Goal: Task Accomplishment & Management: Manage account settings

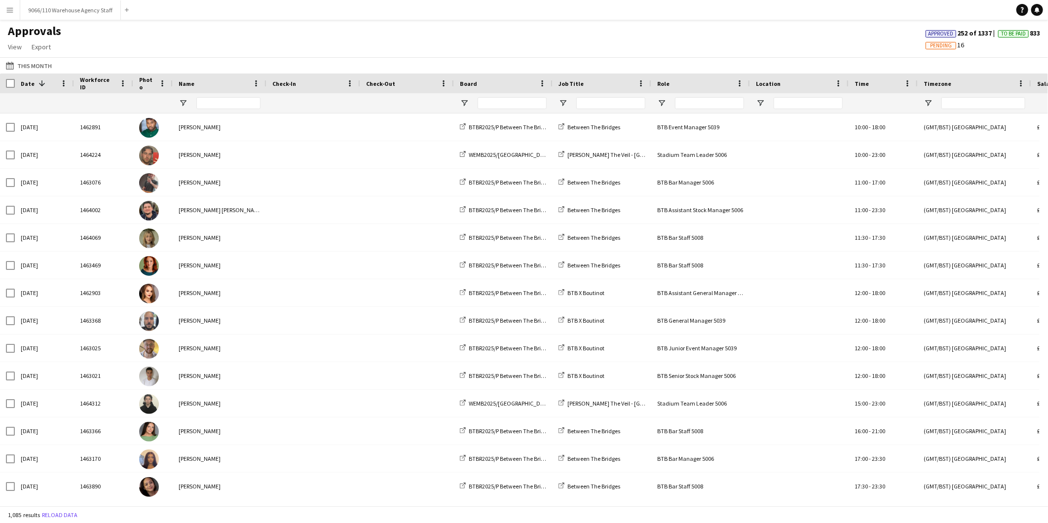
click at [188, 52] on div "Approvals View Customise view Customise filters Reset Filters Reset View Reset …" at bounding box center [524, 41] width 1048 height 34
click at [265, 36] on div "Approvals View Customise view Customise filters Reset Filters Reset View Reset …" at bounding box center [524, 41] width 1048 height 34
click at [6, 6] on app-icon "Menu" at bounding box center [10, 10] width 8 height 8
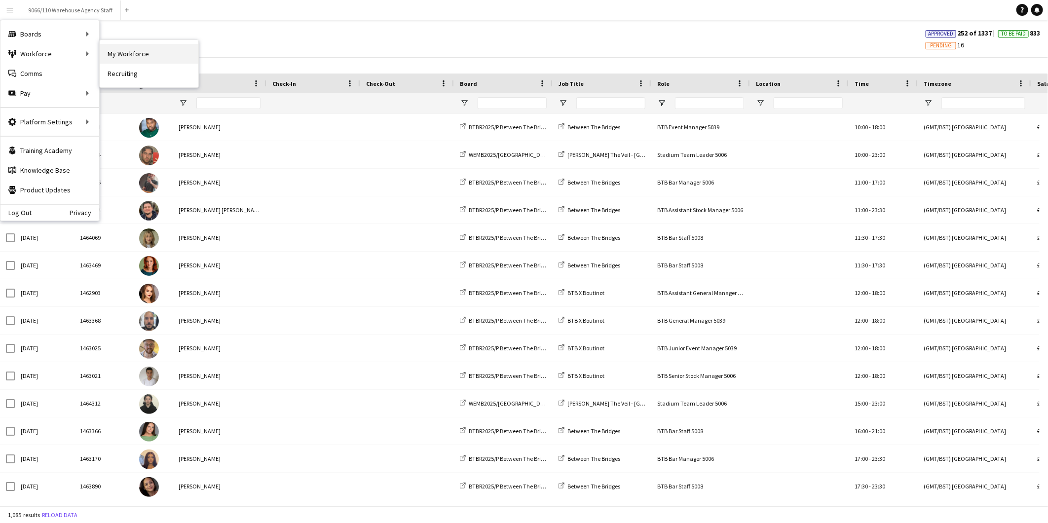
click at [191, 60] on link "My Workforce" at bounding box center [149, 54] width 99 height 20
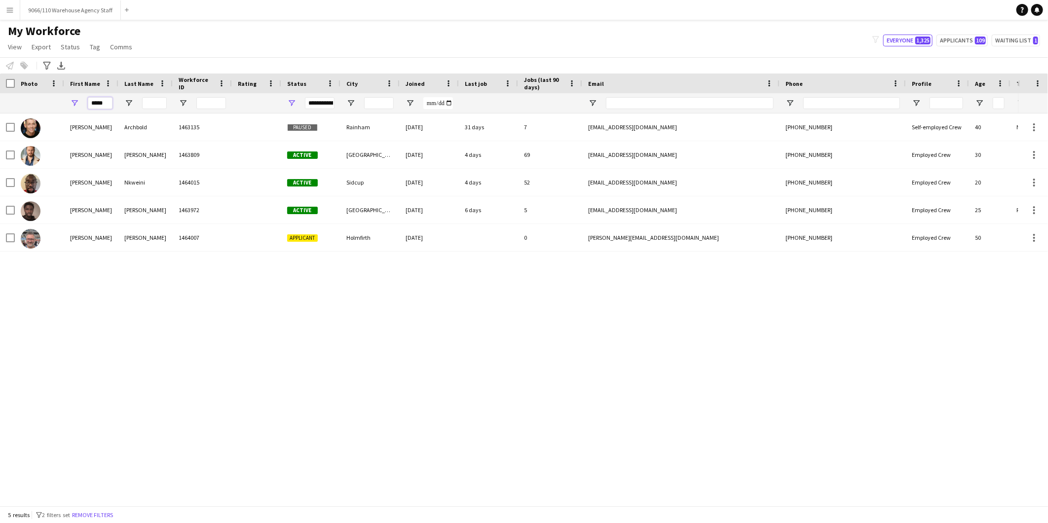
drag, startPoint x: 108, startPoint y: 102, endPoint x: 28, endPoint y: 107, distance: 80.0
click at [28, 107] on div "*****" at bounding box center [534, 103] width 1069 height 20
click at [669, 104] on input "Email Filter Input" at bounding box center [690, 103] width 168 height 12
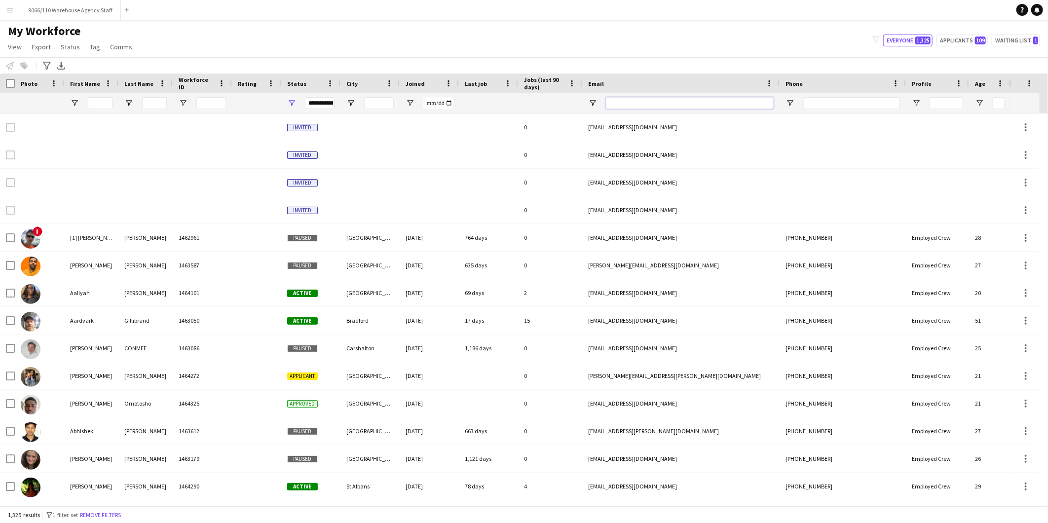
paste input "**********"
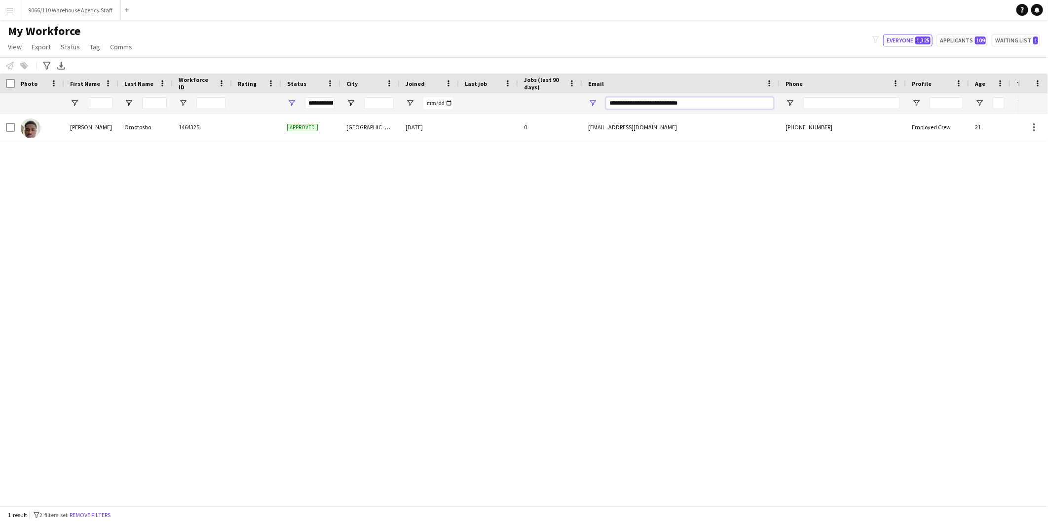
type input "**********"
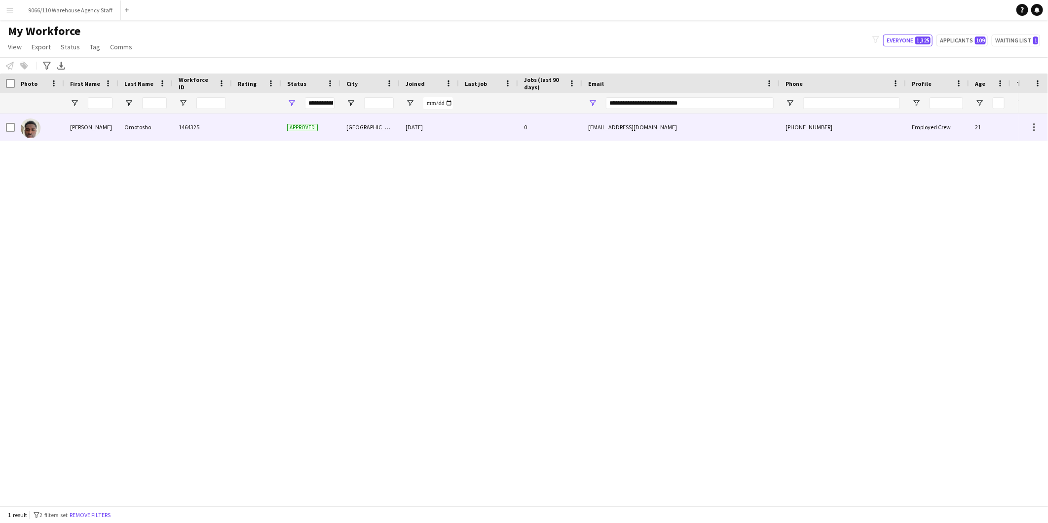
click at [219, 129] on div "1464325" at bounding box center [202, 126] width 59 height 27
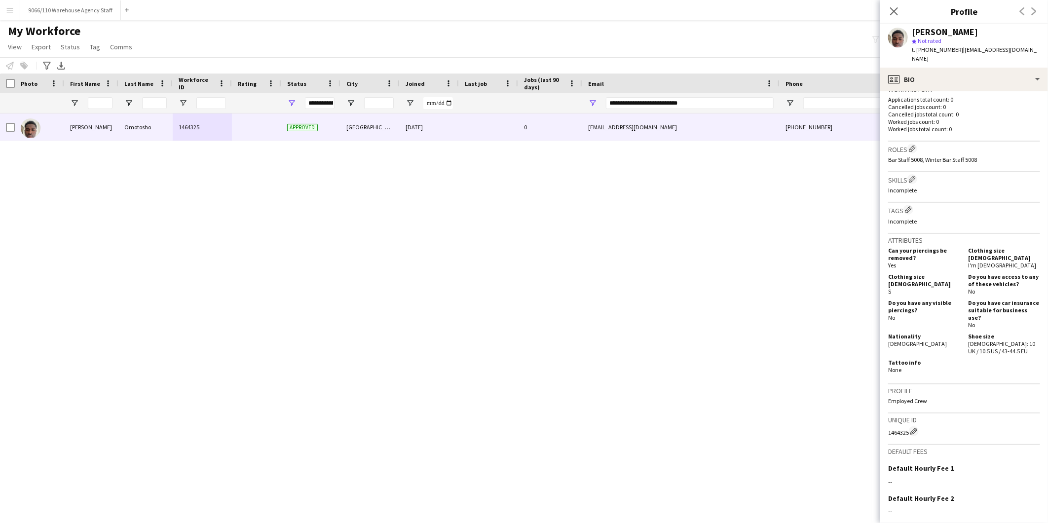
scroll to position [116, 0]
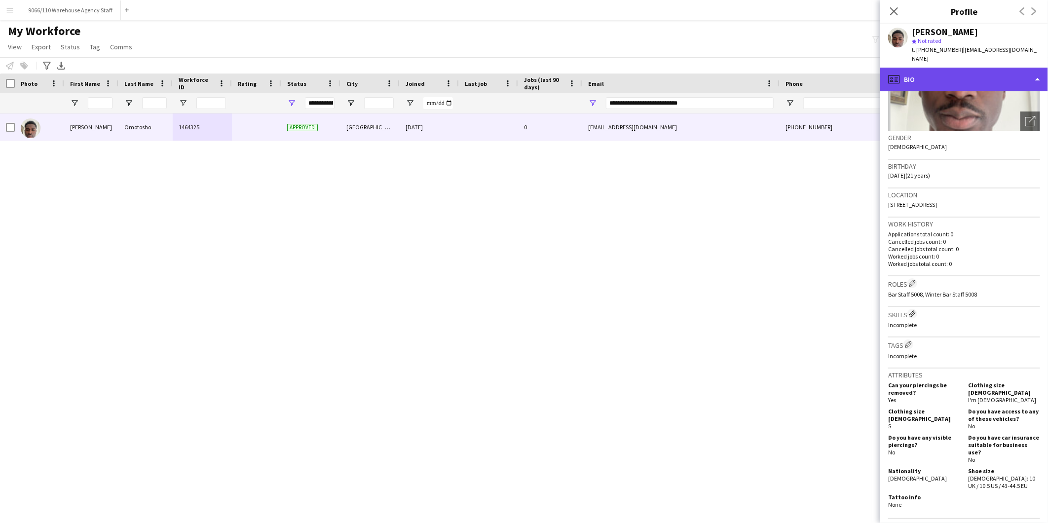
click at [963, 77] on div "profile Bio" at bounding box center [964, 80] width 168 height 24
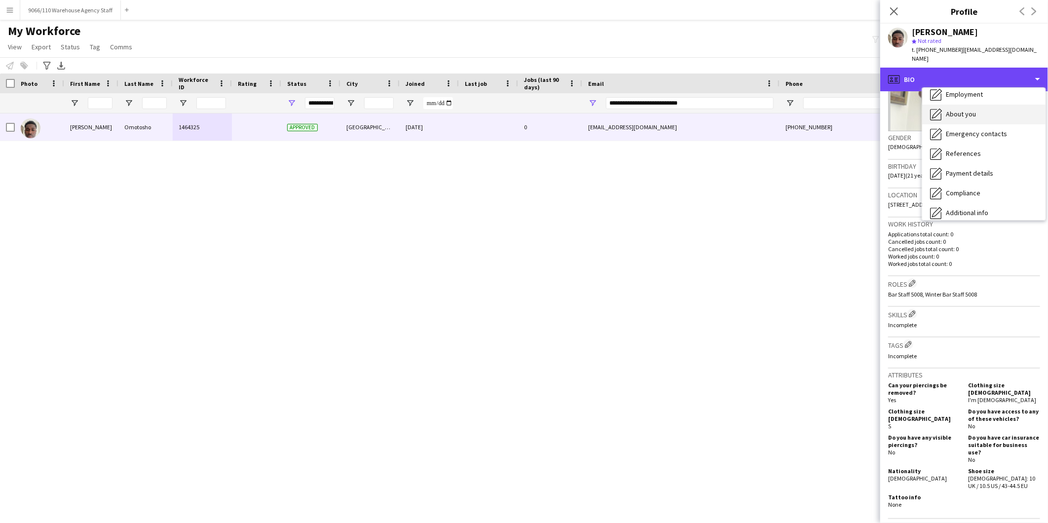
scroll to position [109, 0]
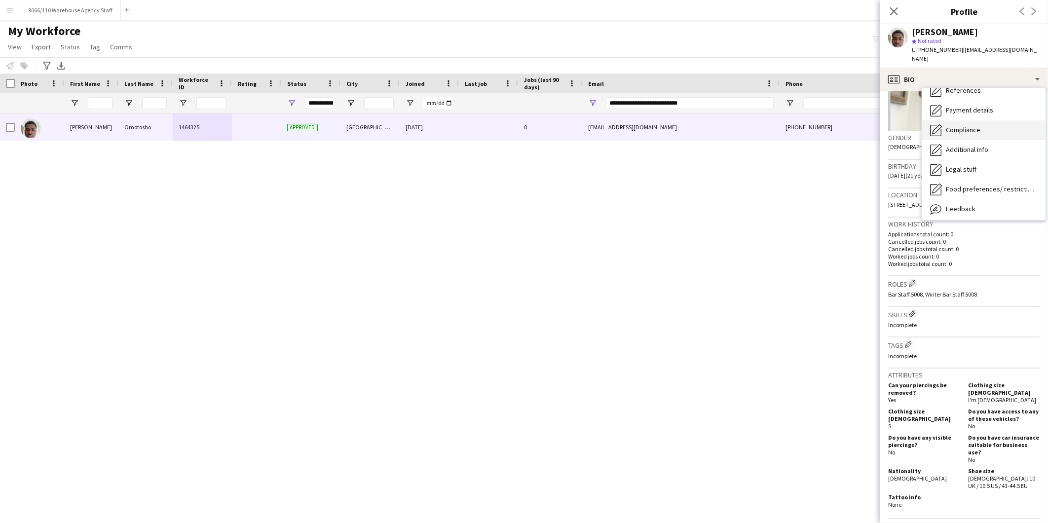
click at [977, 132] on span "Compliance" at bounding box center [963, 129] width 35 height 9
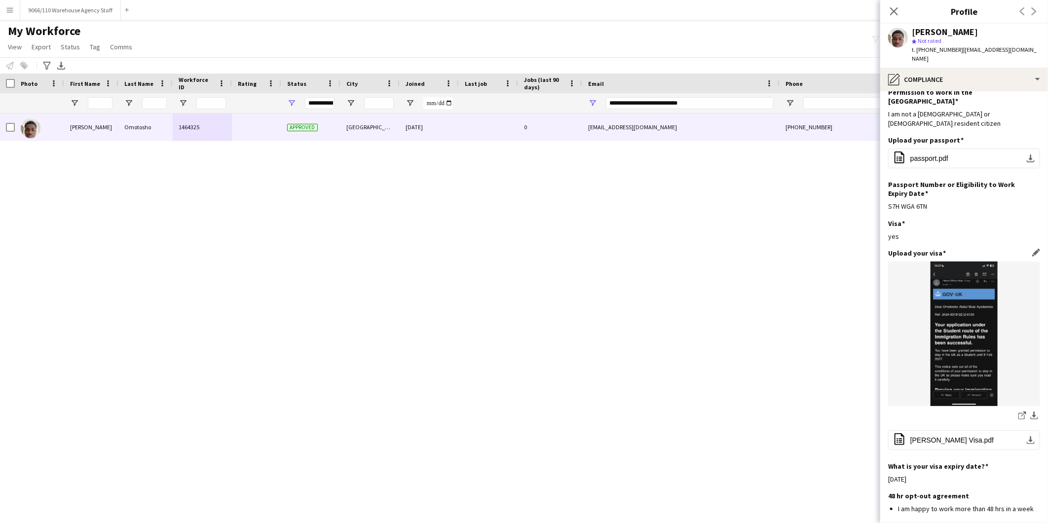
scroll to position [106, 0]
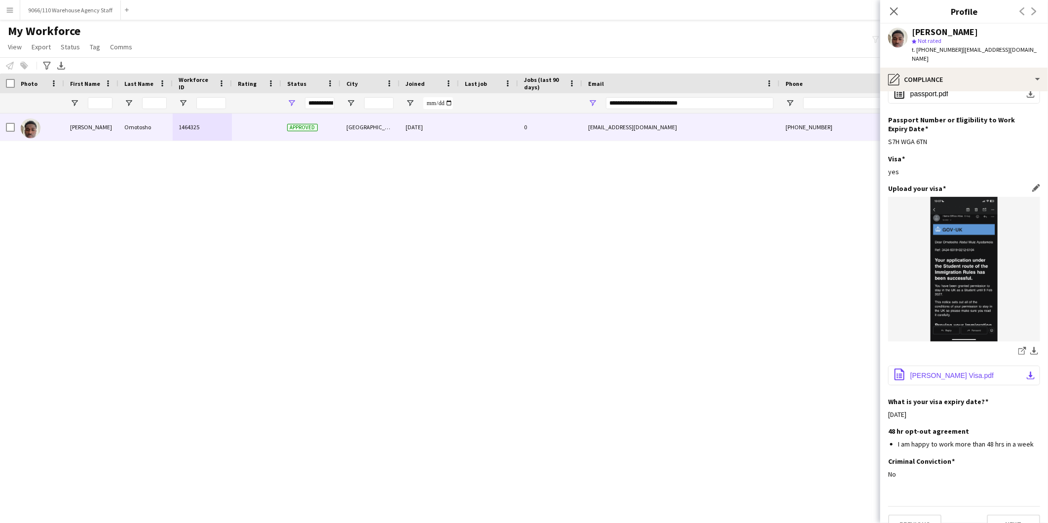
click at [943, 371] on span "[PERSON_NAME] Visa.pdf" at bounding box center [951, 375] width 83 height 8
drag, startPoint x: 895, startPoint y: 16, endPoint x: 778, endPoint y: 56, distance: 123.7
click at [895, 15] on icon "Close pop-in" at bounding box center [894, 11] width 8 height 8
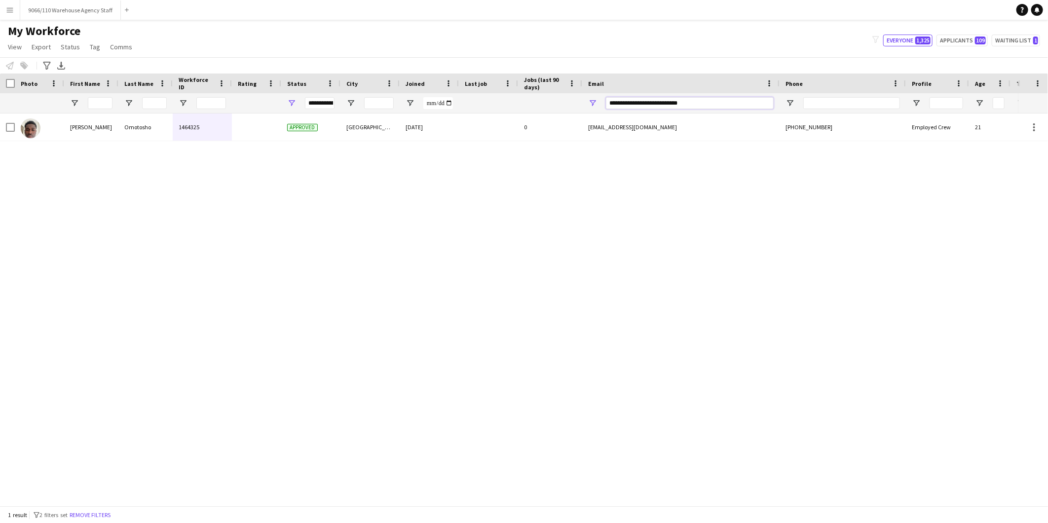
drag, startPoint x: 698, startPoint y: 106, endPoint x: 498, endPoint y: 79, distance: 202.0
click at [498, 79] on div "Workforce Details Photo First Name Age" at bounding box center [534, 93] width 1069 height 40
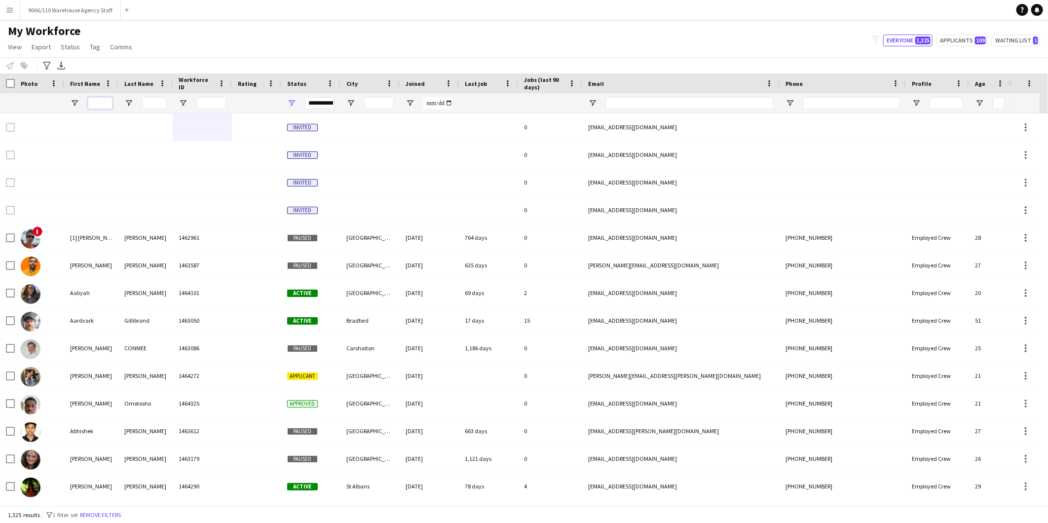
click at [95, 98] on input "First Name Filter Input" at bounding box center [100, 103] width 25 height 12
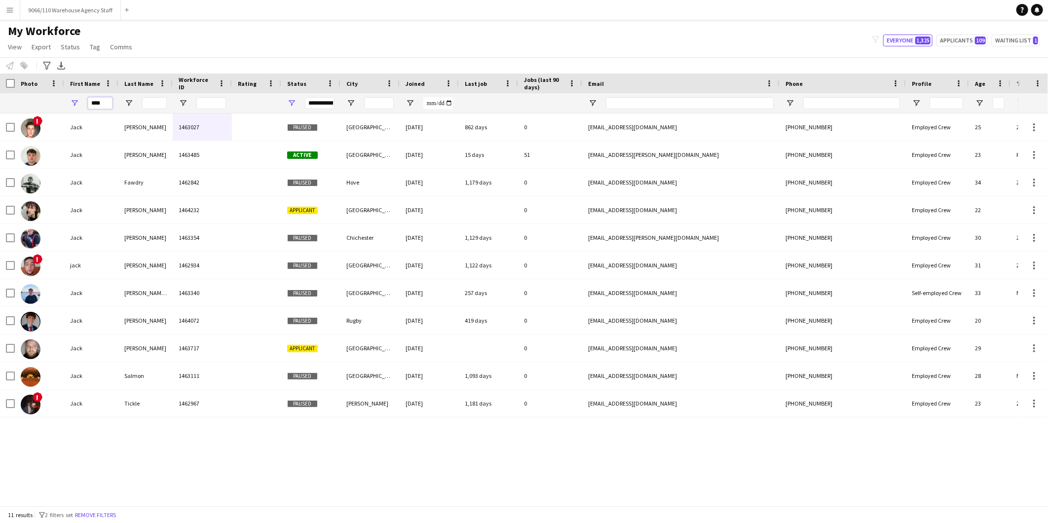
drag, startPoint x: 101, startPoint y: 105, endPoint x: 74, endPoint y: 105, distance: 27.1
click at [74, 105] on div "****" at bounding box center [91, 103] width 54 height 20
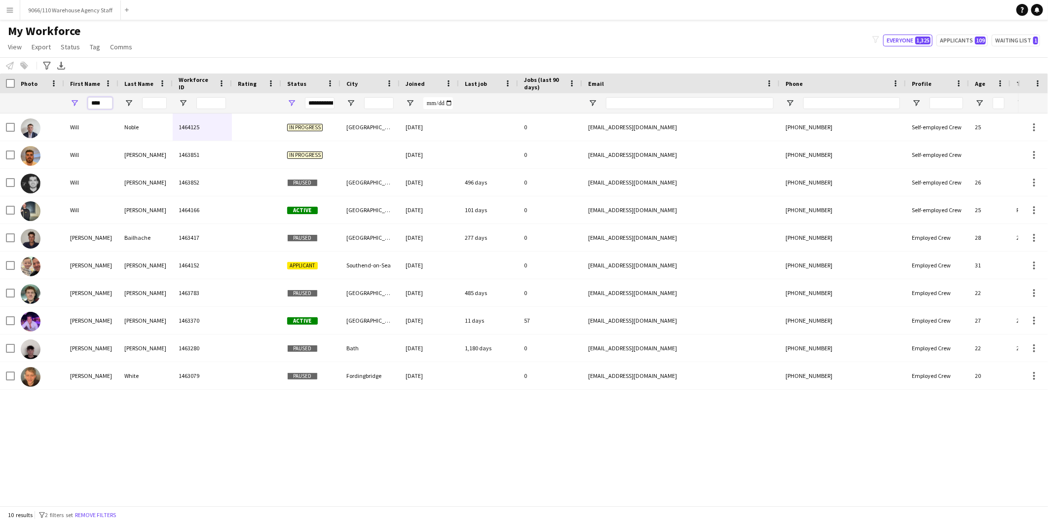
drag, startPoint x: 107, startPoint y: 102, endPoint x: 67, endPoint y: 97, distance: 40.2
click at [62, 101] on div "****" at bounding box center [534, 103] width 1069 height 20
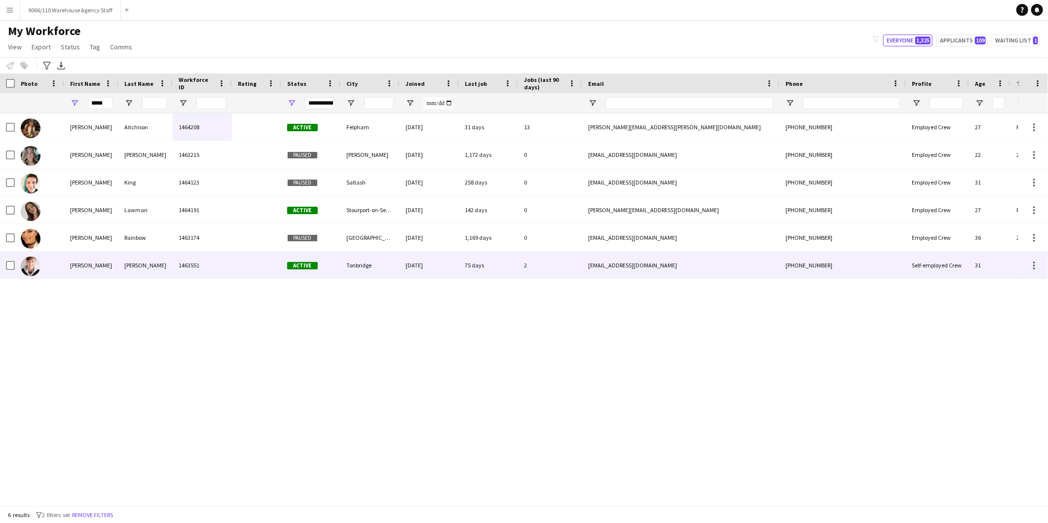
click at [94, 268] on div "[PERSON_NAME]" at bounding box center [91, 265] width 54 height 27
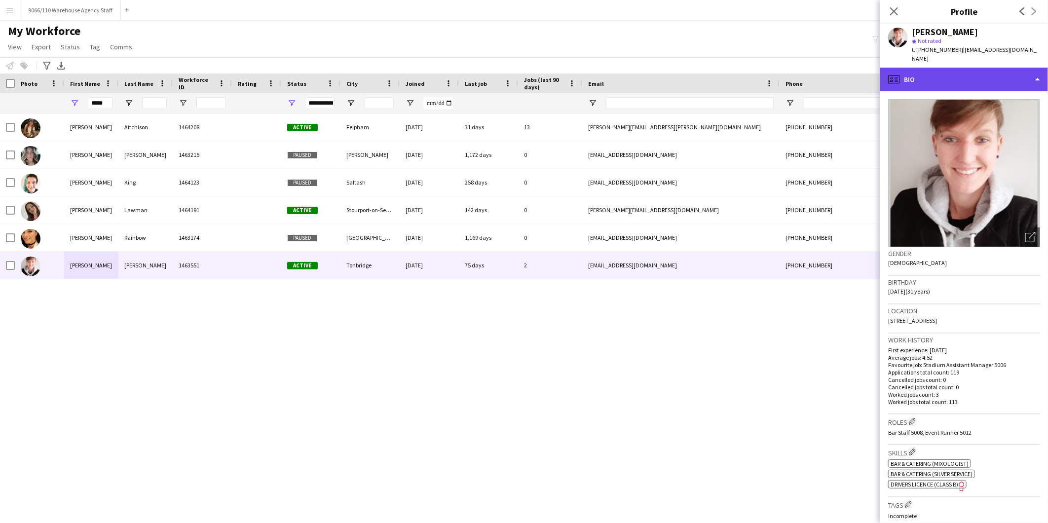
drag, startPoint x: 929, startPoint y: 71, endPoint x: 948, endPoint y: 84, distance: 23.7
click at [930, 71] on div "profile Bio" at bounding box center [964, 80] width 168 height 24
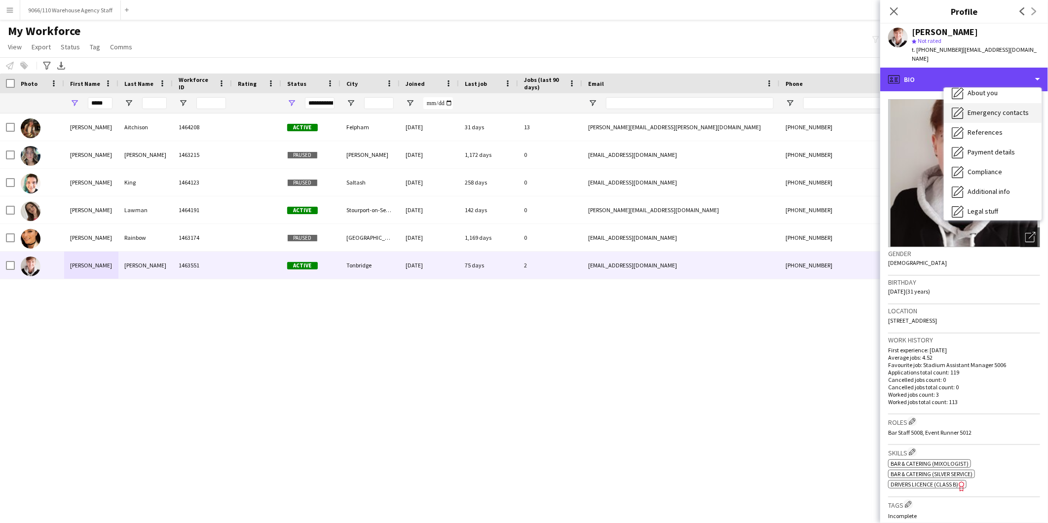
scroll to position [112, 0]
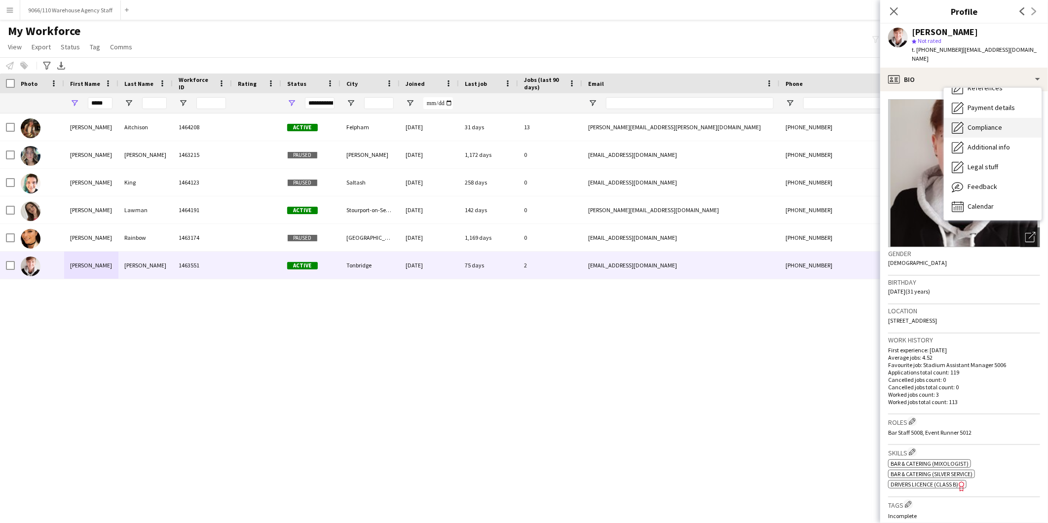
click at [1003, 118] on div "Compliance Compliance" at bounding box center [993, 128] width 98 height 20
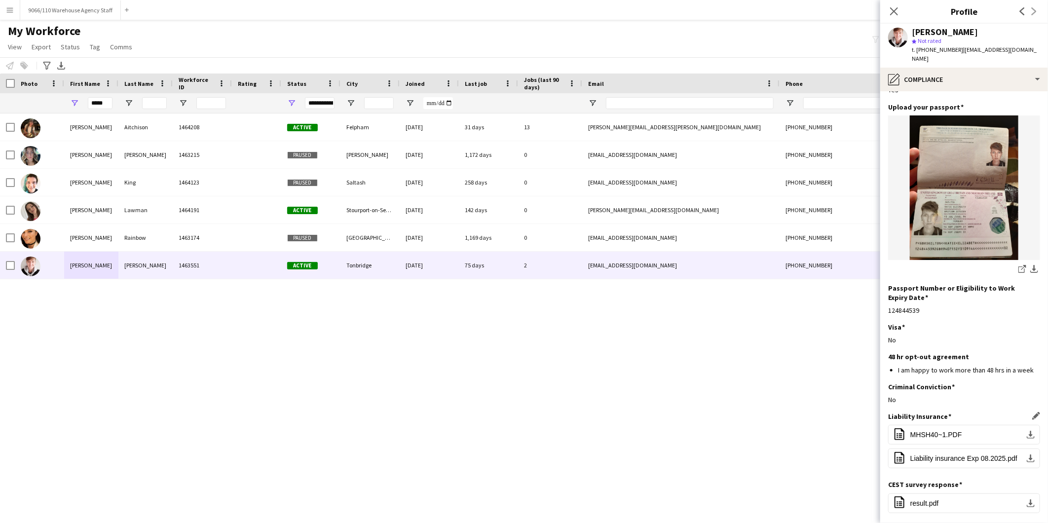
scroll to position [104, 0]
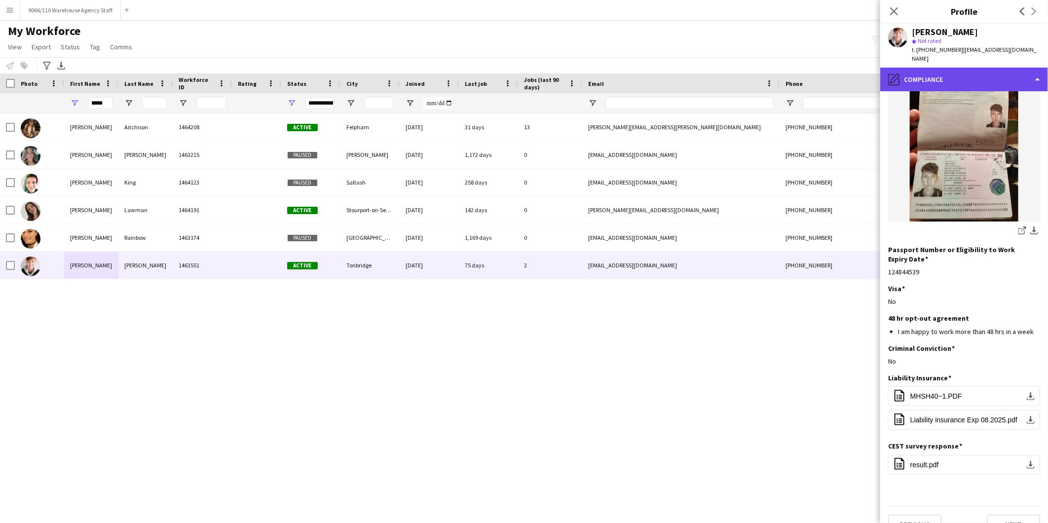
click at [977, 73] on div "pencil4 Compliance" at bounding box center [964, 80] width 168 height 24
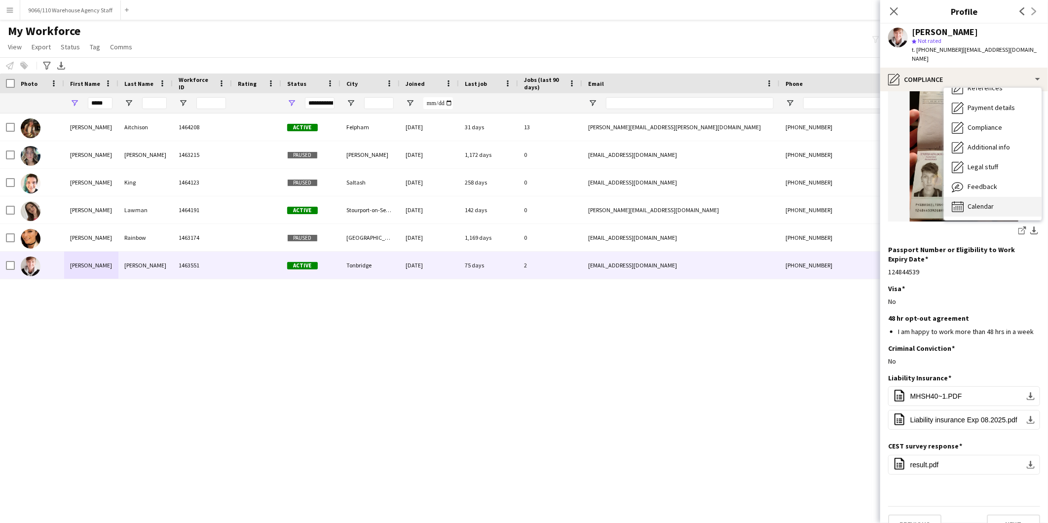
click at [980, 202] on span "Calendar" at bounding box center [980, 206] width 26 height 9
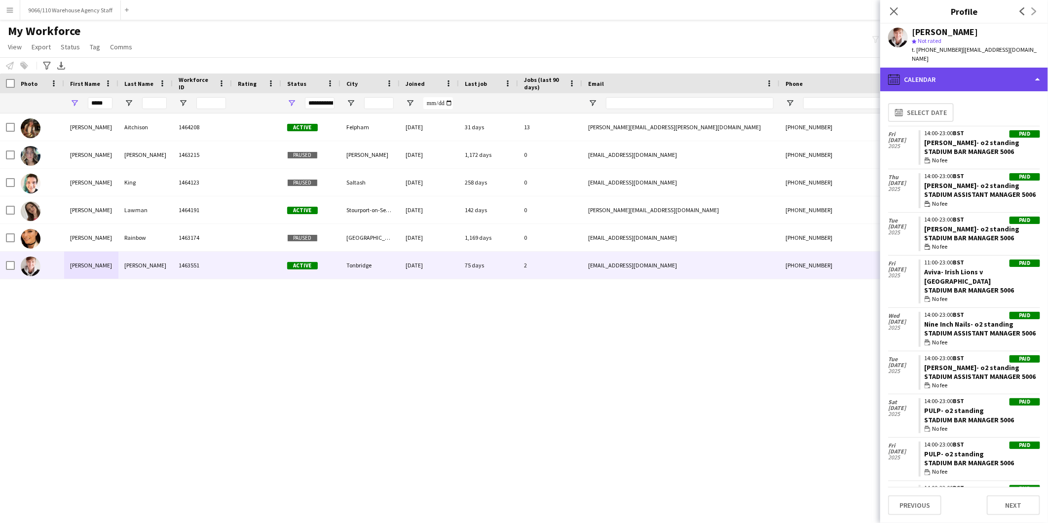
click at [978, 68] on div "calendar-full Calendar" at bounding box center [964, 80] width 168 height 24
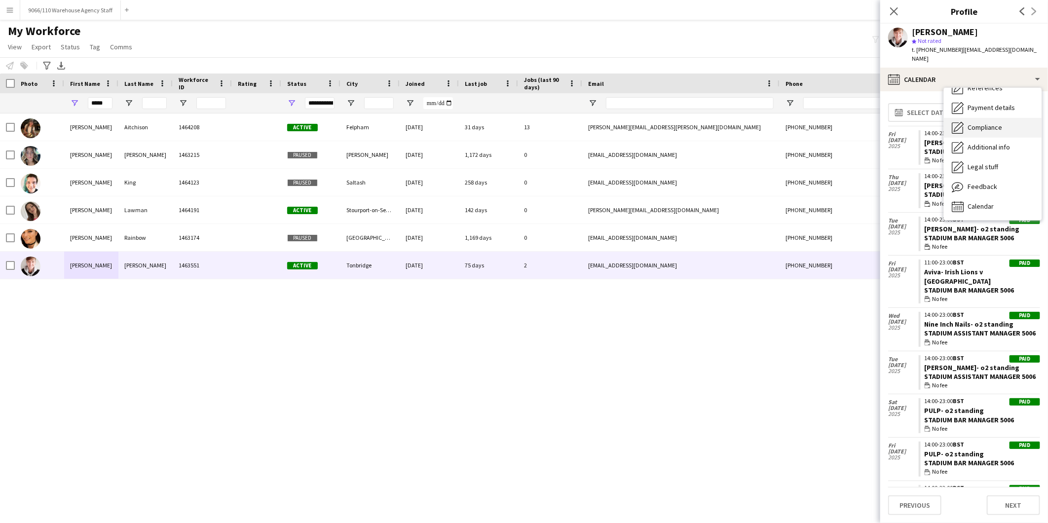
click at [982, 123] on span "Compliance" at bounding box center [984, 127] width 35 height 9
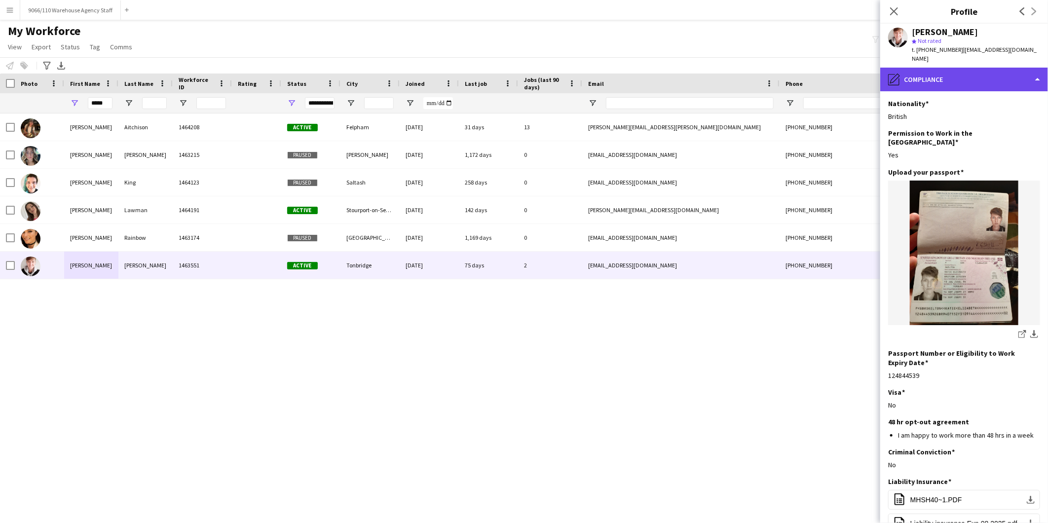
click at [964, 69] on div "pencil4 Compliance" at bounding box center [964, 80] width 168 height 24
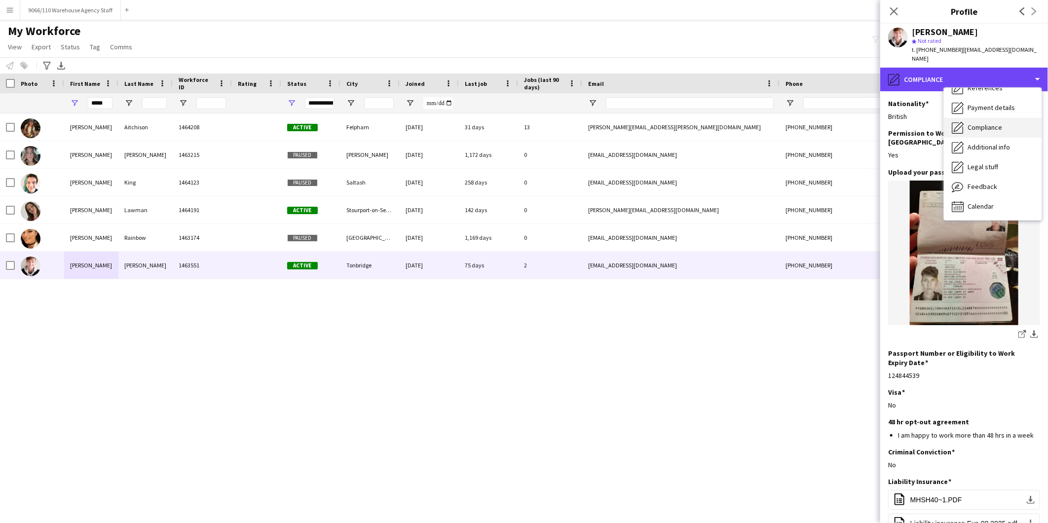
scroll to position [0, 0]
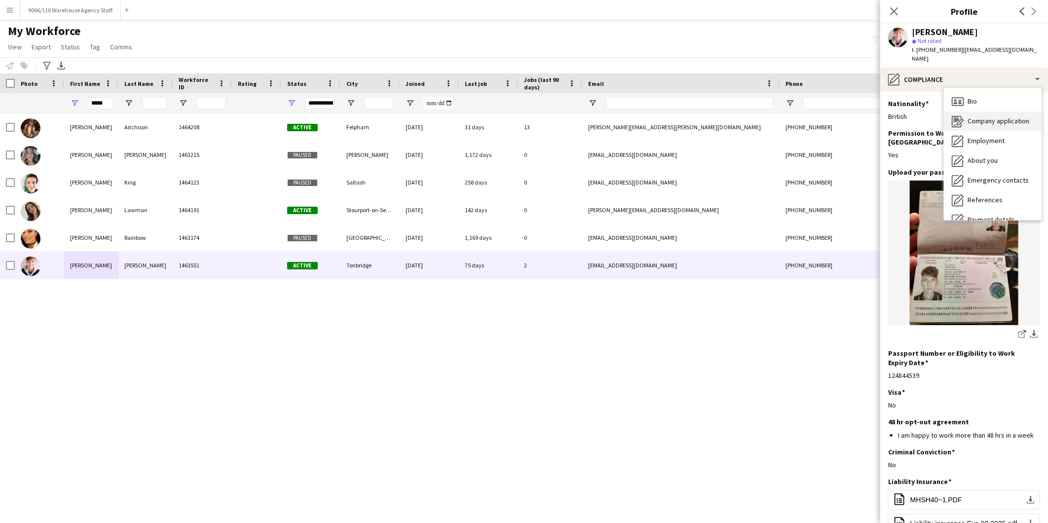
click at [981, 116] on span "Company application" at bounding box center [998, 120] width 62 height 9
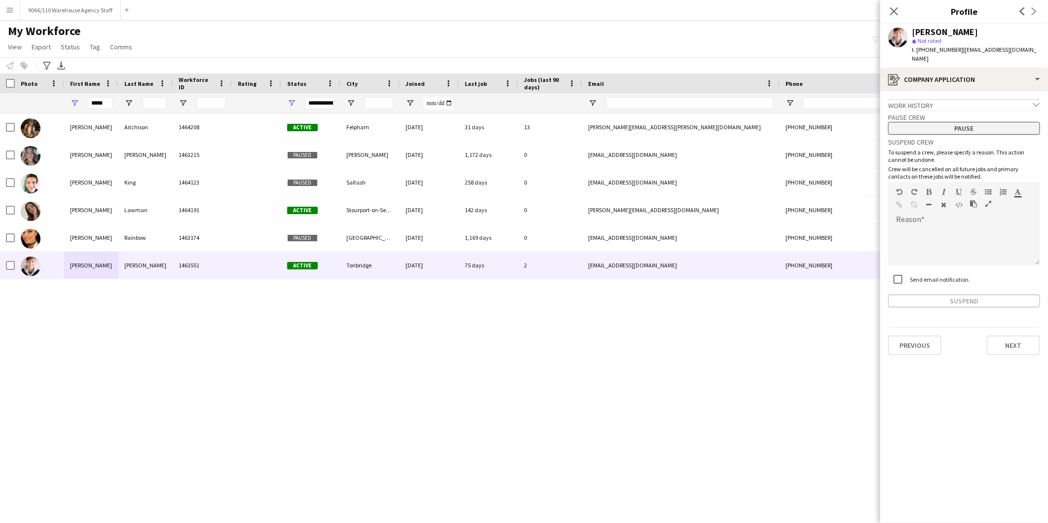
click at [966, 122] on button "Pause" at bounding box center [964, 128] width 152 height 13
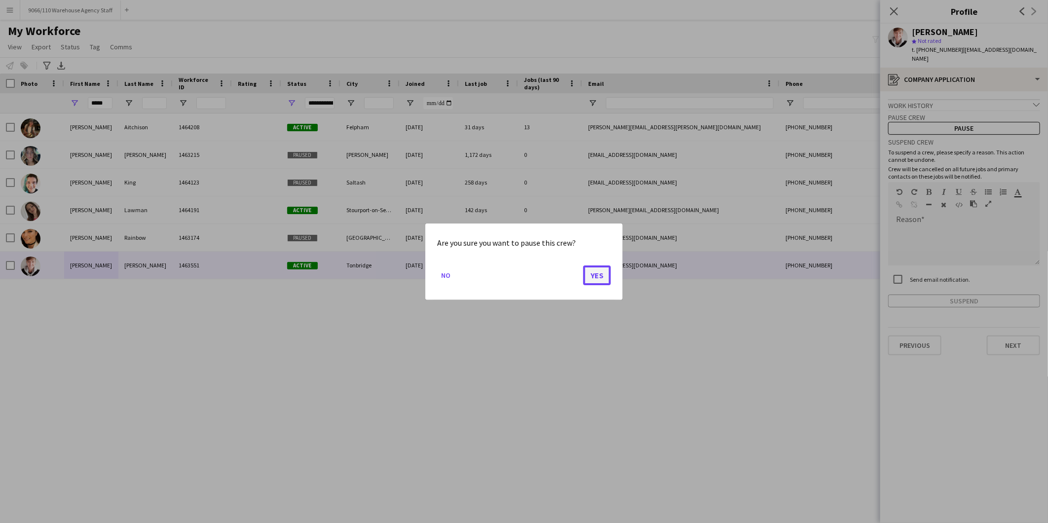
click at [587, 275] on button "Yes" at bounding box center [597, 275] width 28 height 20
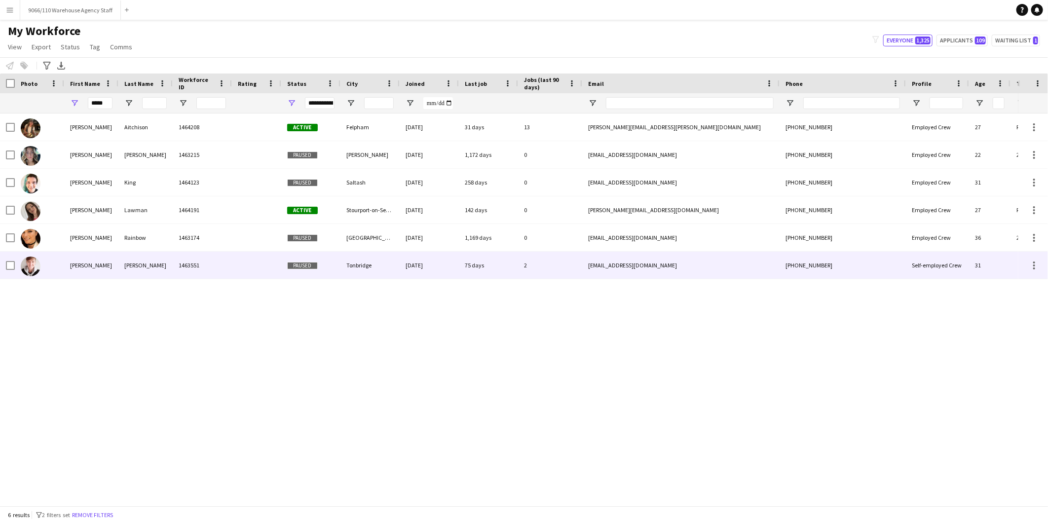
drag, startPoint x: 232, startPoint y: 265, endPoint x: 343, endPoint y: 254, distance: 111.0
click at [233, 265] on div at bounding box center [256, 265] width 49 height 27
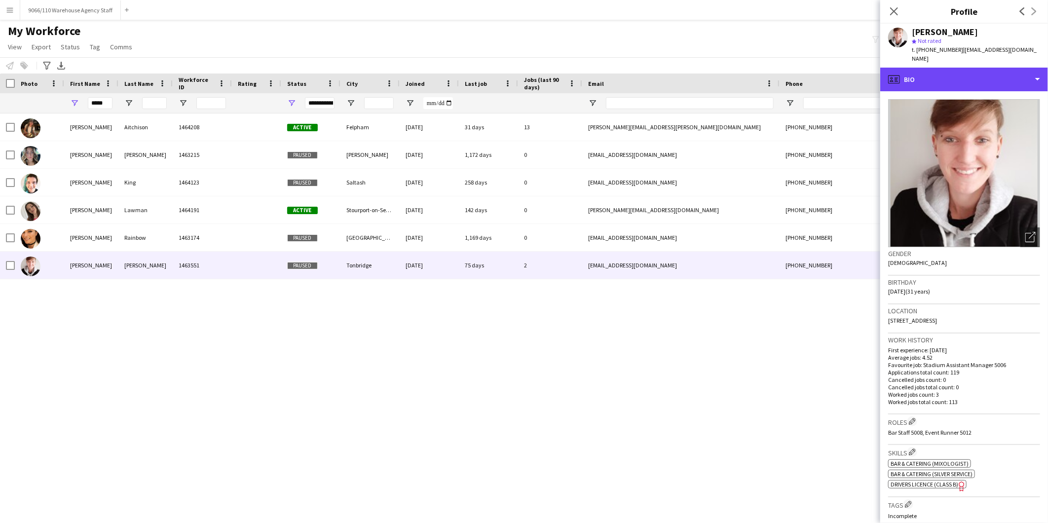
click at [955, 71] on div "profile Bio" at bounding box center [964, 80] width 168 height 24
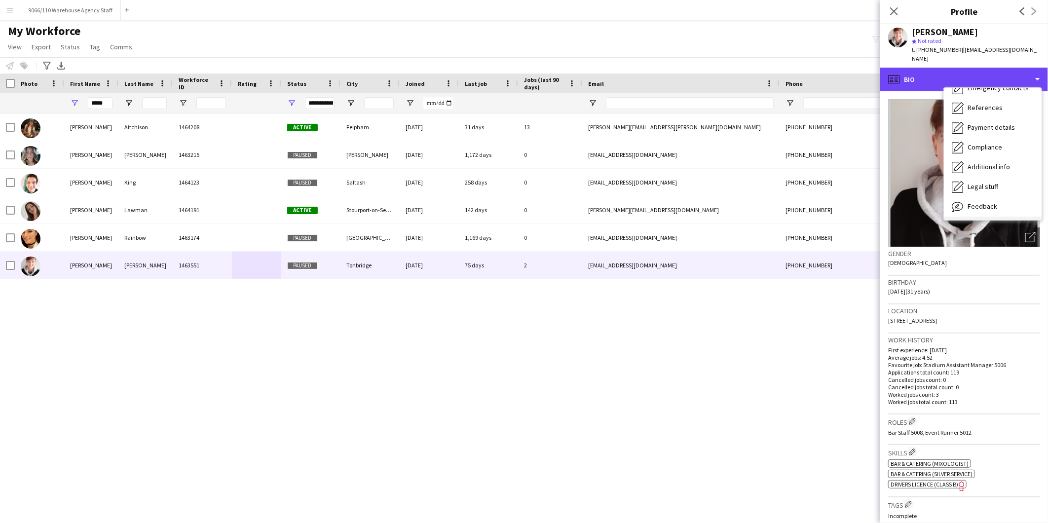
scroll to position [109, 0]
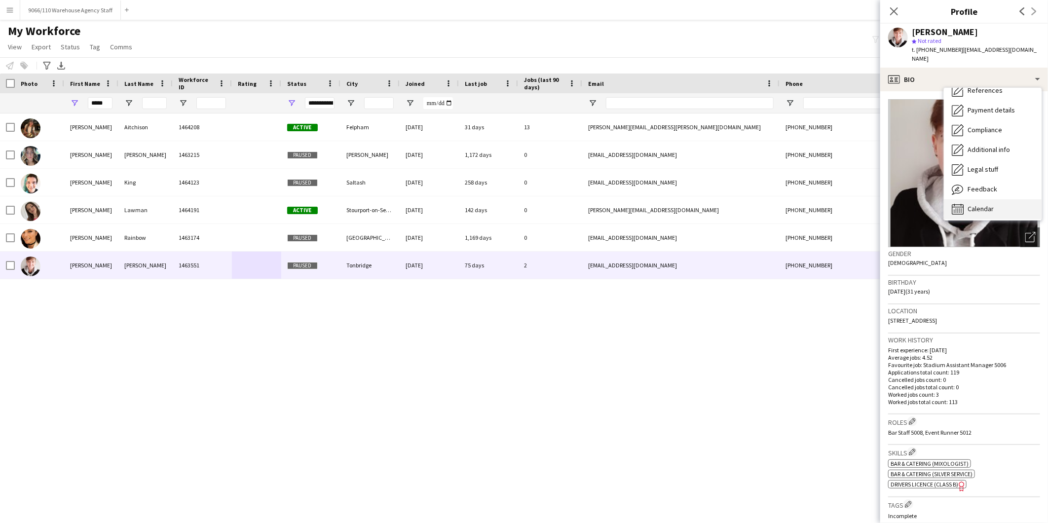
click at [968, 205] on div "Calendar Calendar" at bounding box center [993, 209] width 98 height 20
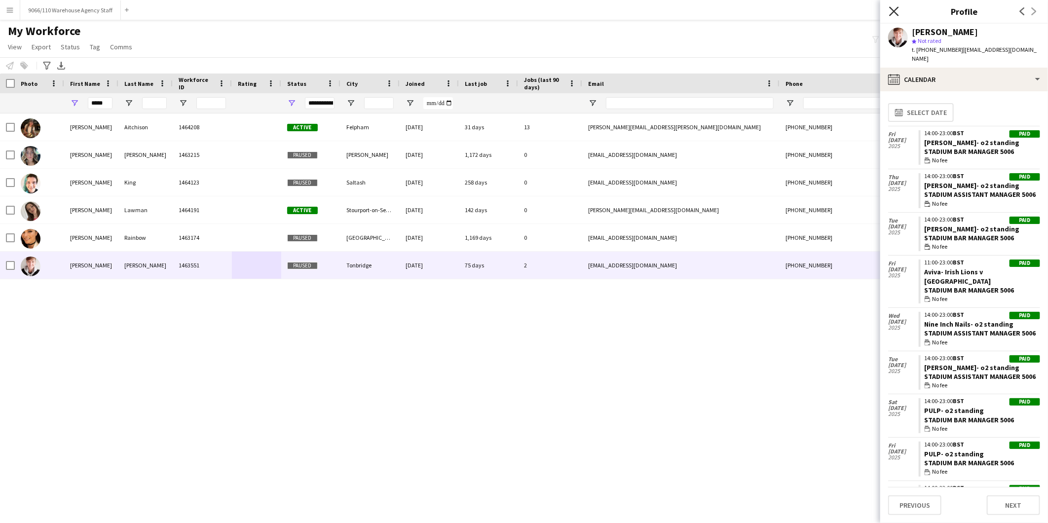
click at [890, 7] on icon at bounding box center [893, 10] width 9 height 9
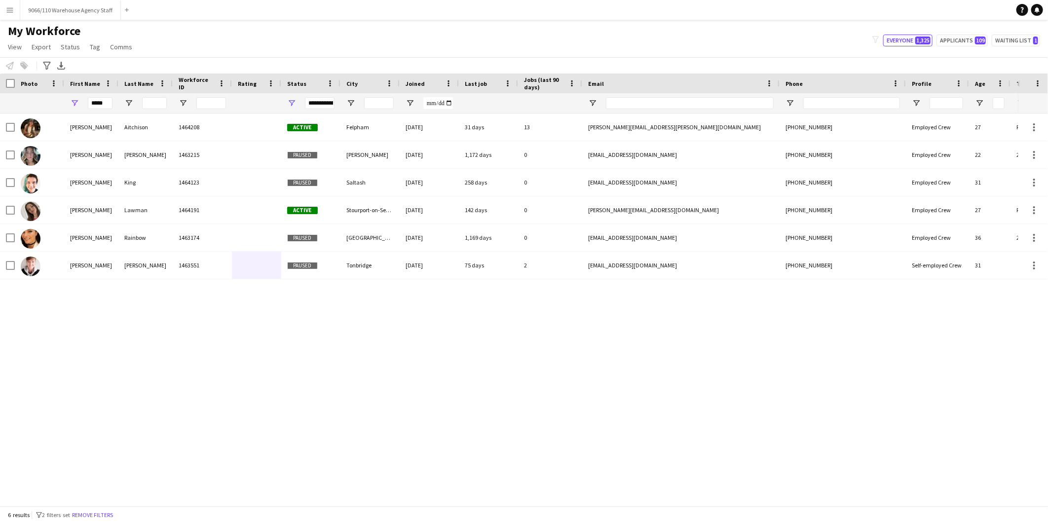
click at [361, 359] on div "[PERSON_NAME] 1464208 Active Felpham [DATE] 31 days 13 [PERSON_NAME][EMAIL_ADDR…" at bounding box center [509, 305] width 1018 height 384
drag, startPoint x: 109, startPoint y: 100, endPoint x: 77, endPoint y: 97, distance: 31.8
click at [77, 97] on div "*****" at bounding box center [91, 103] width 54 height 20
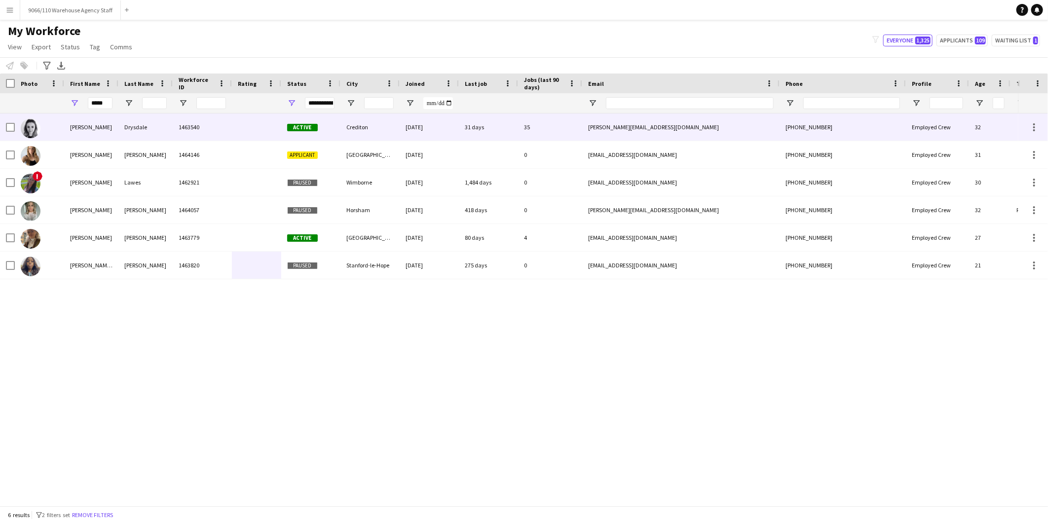
click at [117, 125] on div "[PERSON_NAME]" at bounding box center [91, 126] width 54 height 27
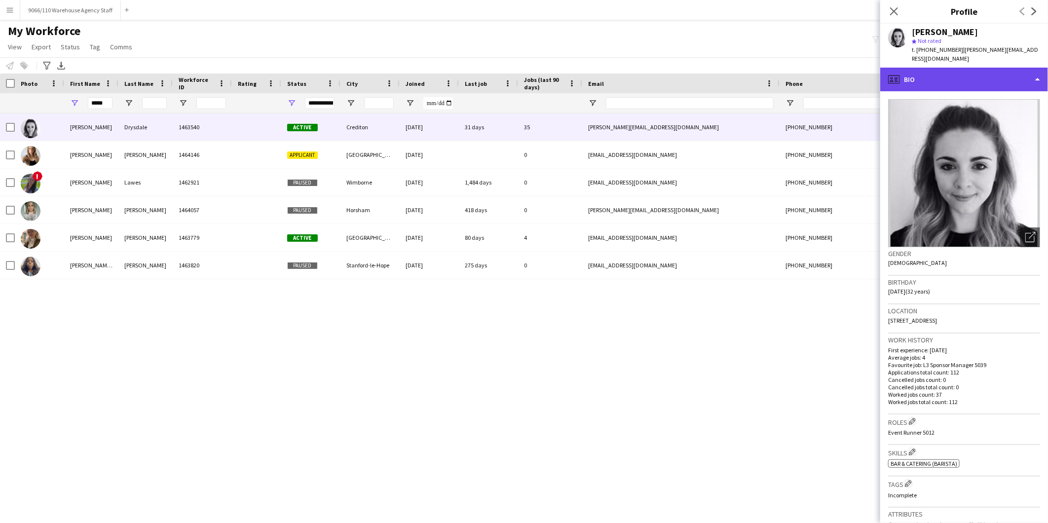
click at [972, 72] on div "profile Bio" at bounding box center [964, 80] width 168 height 24
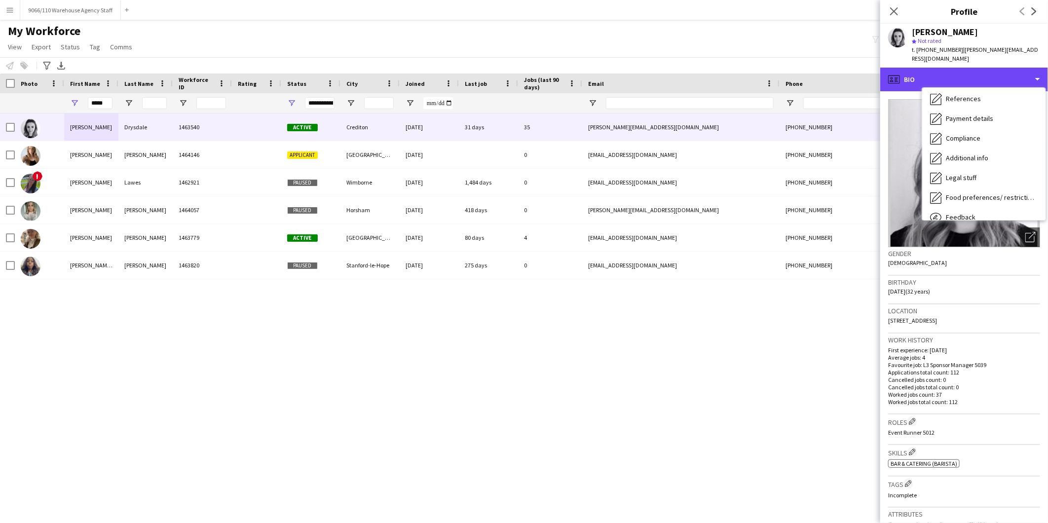
scroll to position [131, 0]
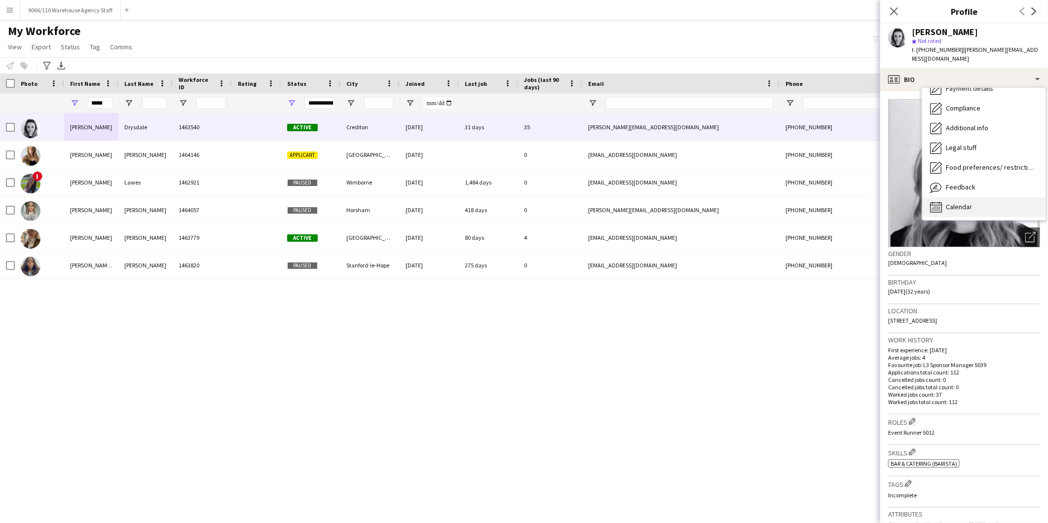
click at [977, 203] on div "Calendar Calendar" at bounding box center [983, 207] width 123 height 20
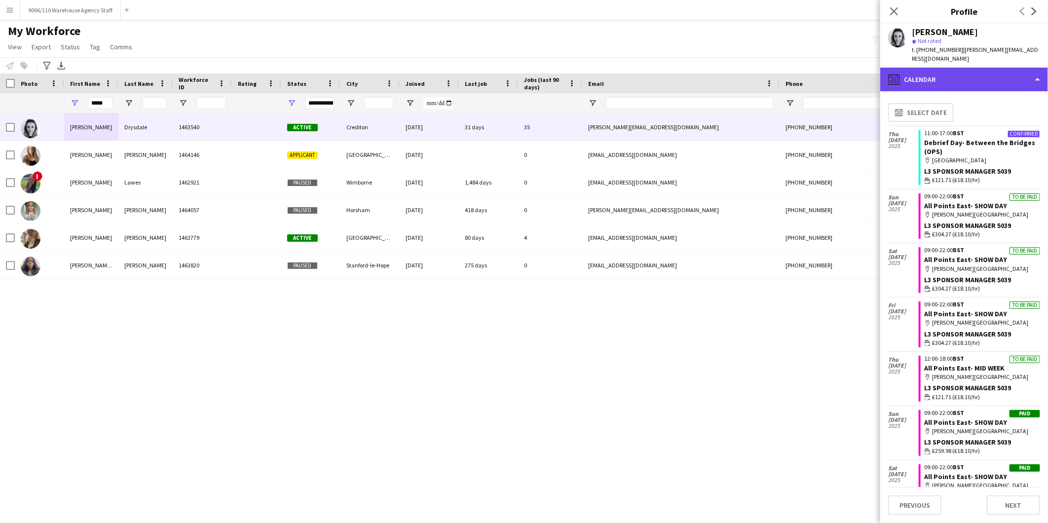
click at [923, 68] on div "calendar-full Calendar" at bounding box center [964, 80] width 168 height 24
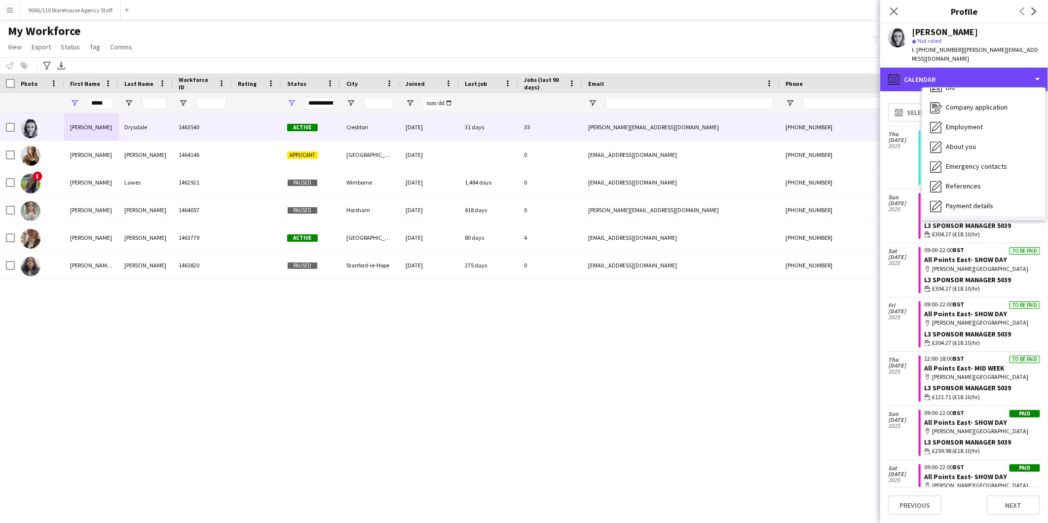
scroll to position [0, 0]
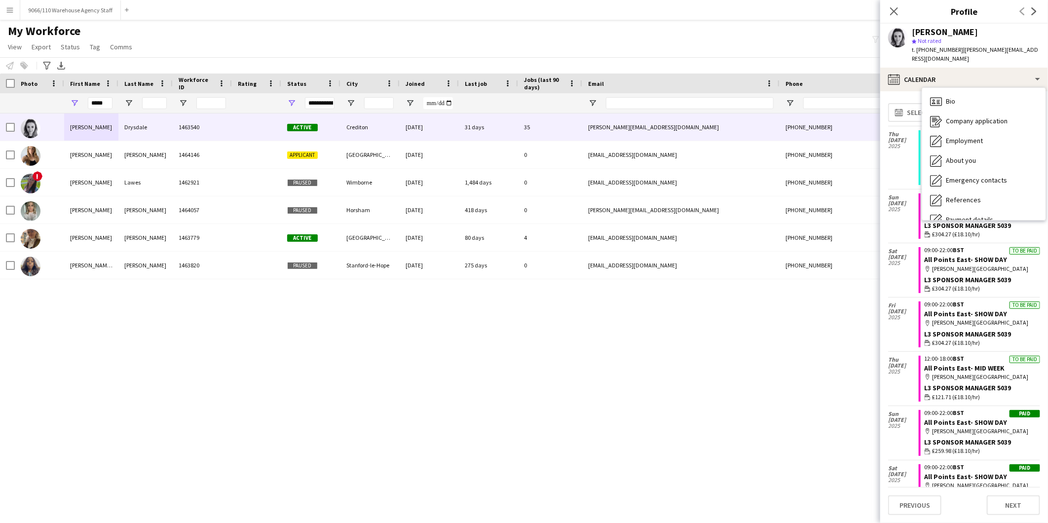
click at [954, 97] on span "Bio" at bounding box center [950, 101] width 9 height 9
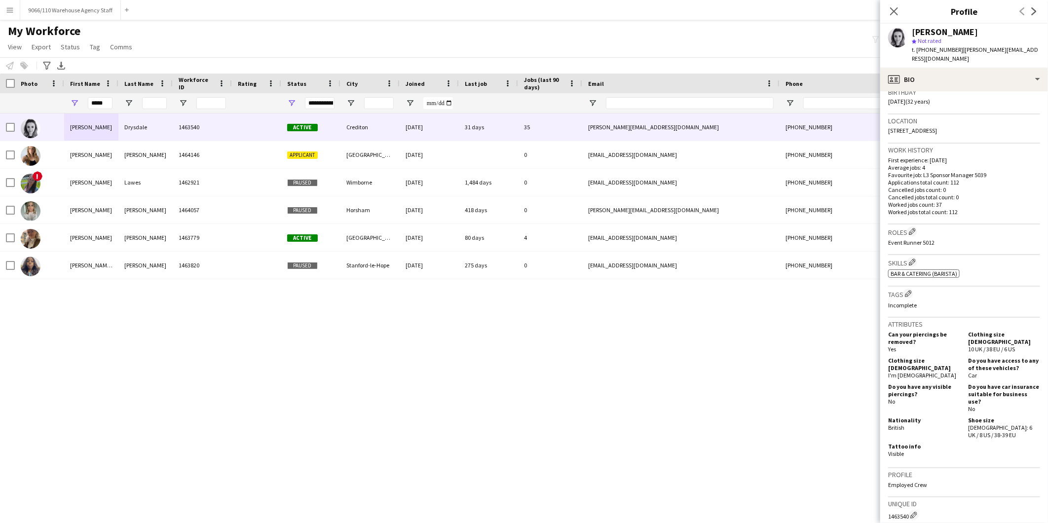
scroll to position [219, 0]
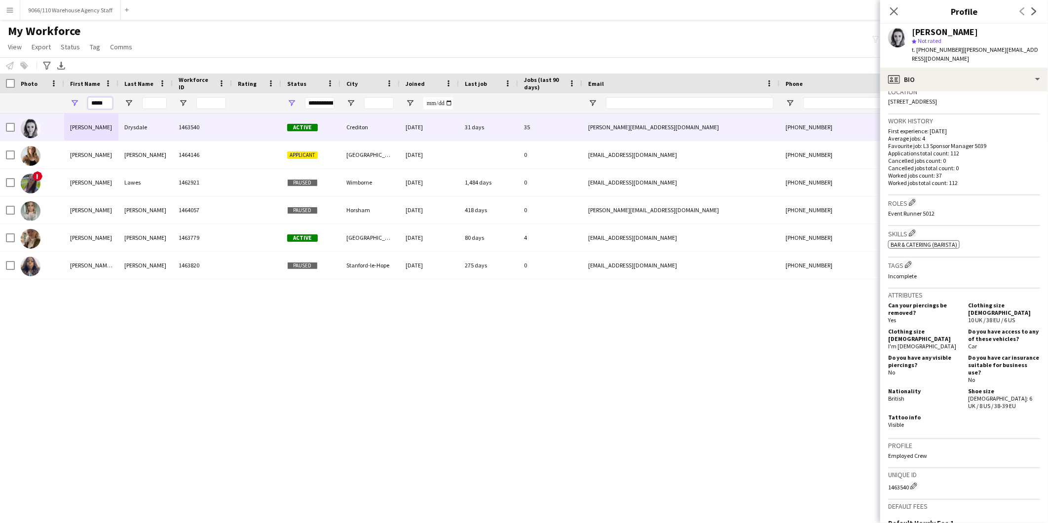
click at [100, 101] on input "*****" at bounding box center [100, 103] width 25 height 12
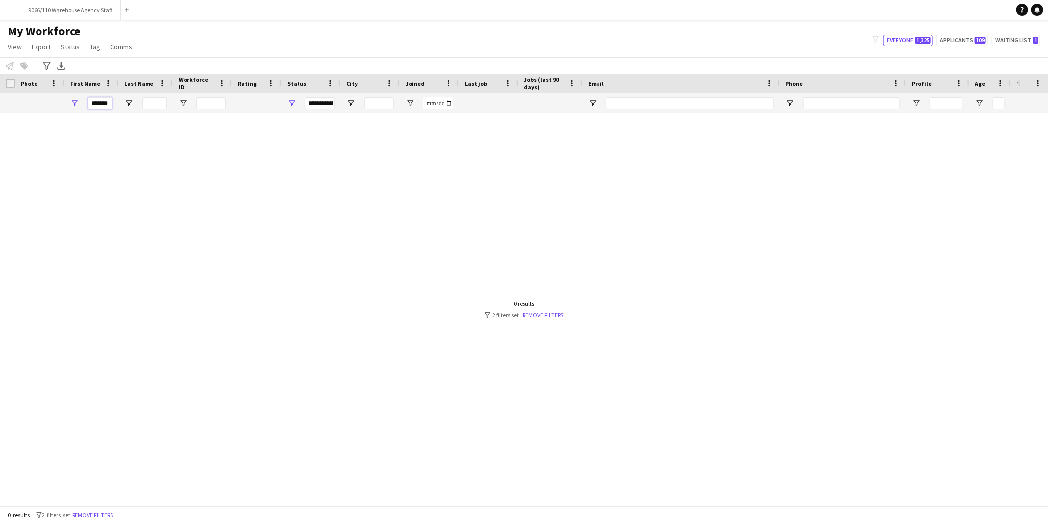
click at [101, 97] on input "*******" at bounding box center [100, 103] width 25 height 12
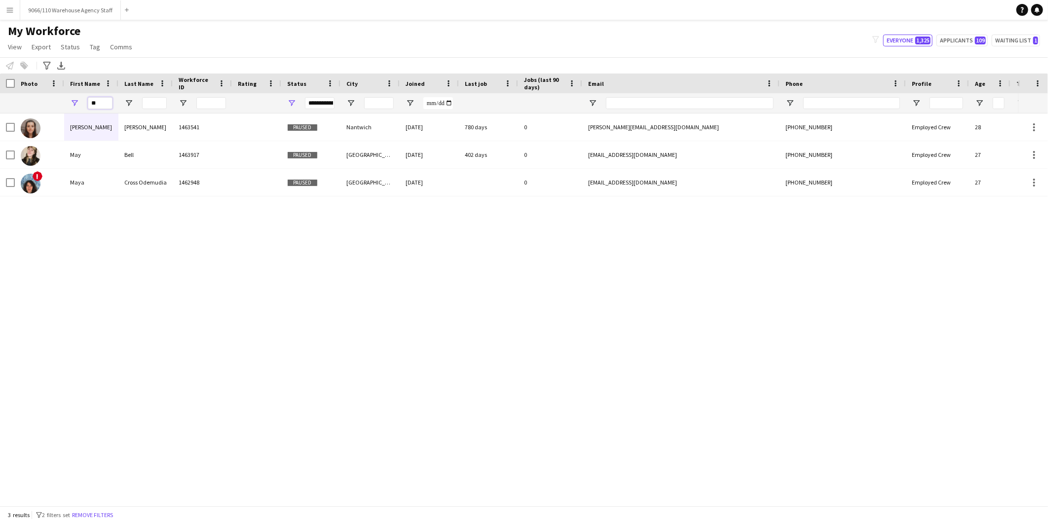
type input "*"
type input "***"
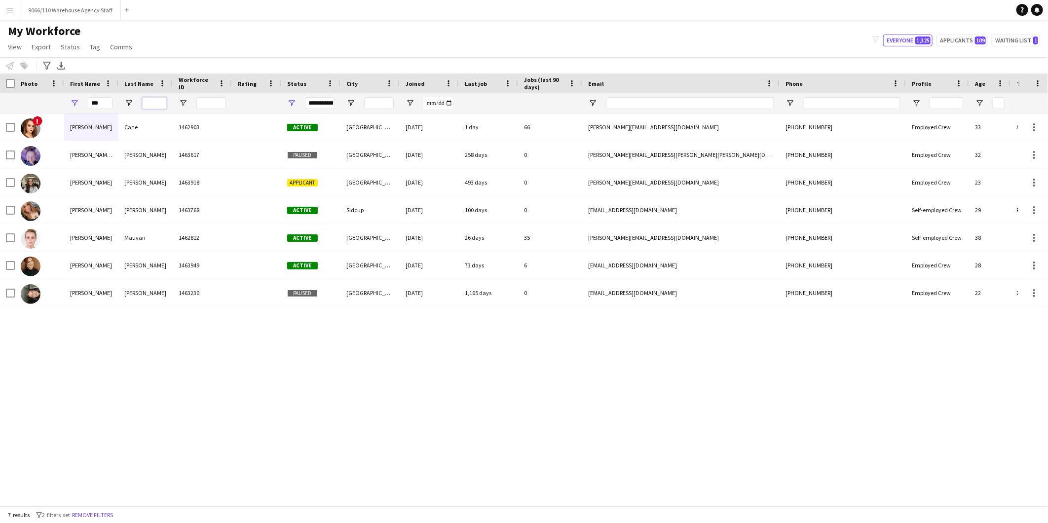
click at [156, 104] on input "Last Name Filter Input" at bounding box center [154, 103] width 25 height 12
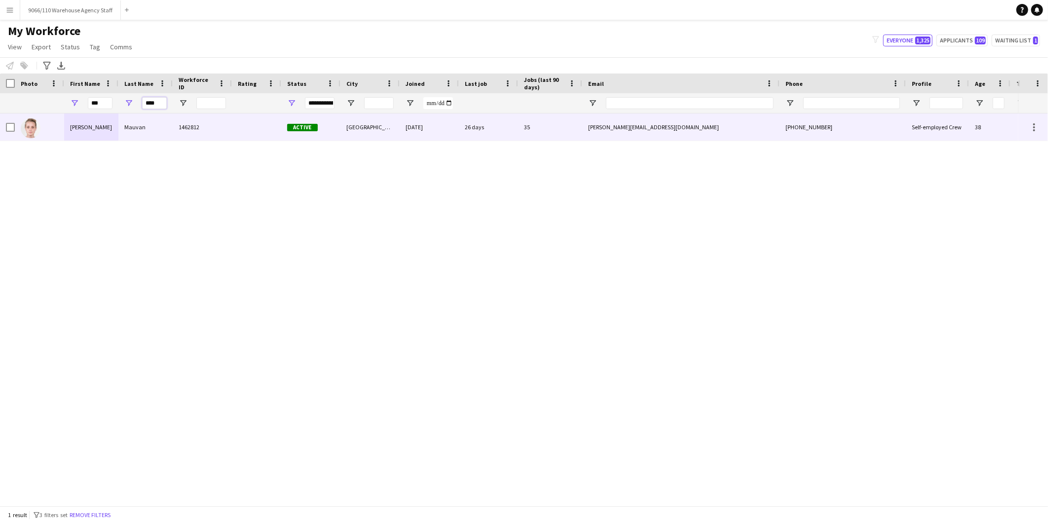
type input "****"
click at [160, 131] on div "Mauvan" at bounding box center [145, 126] width 54 height 27
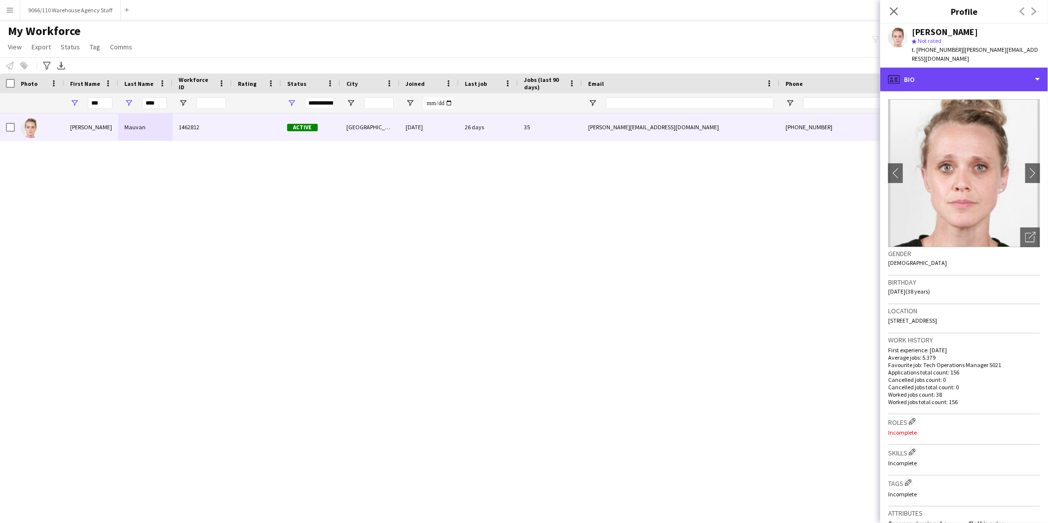
drag, startPoint x: 962, startPoint y: 70, endPoint x: 968, endPoint y: 84, distance: 15.5
click at [962, 71] on div "profile Bio" at bounding box center [964, 80] width 168 height 24
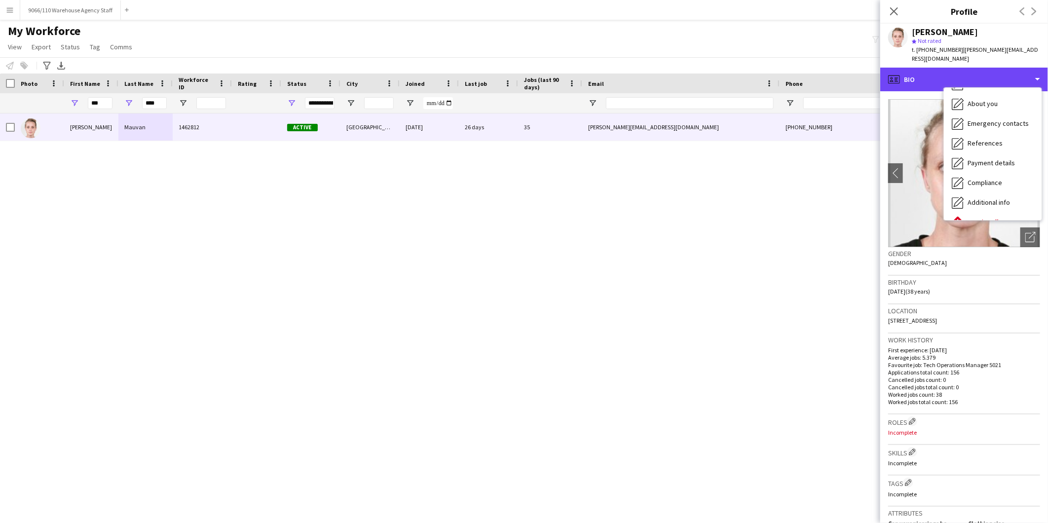
scroll to position [112, 0]
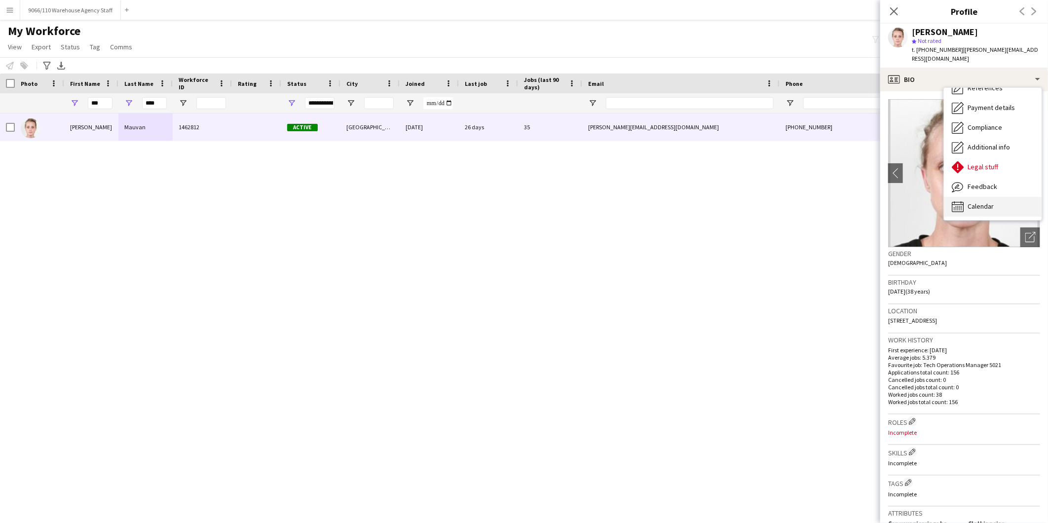
click at [977, 202] on div "Calendar Calendar" at bounding box center [993, 207] width 98 height 20
